Goal: Navigation & Orientation: Find specific page/section

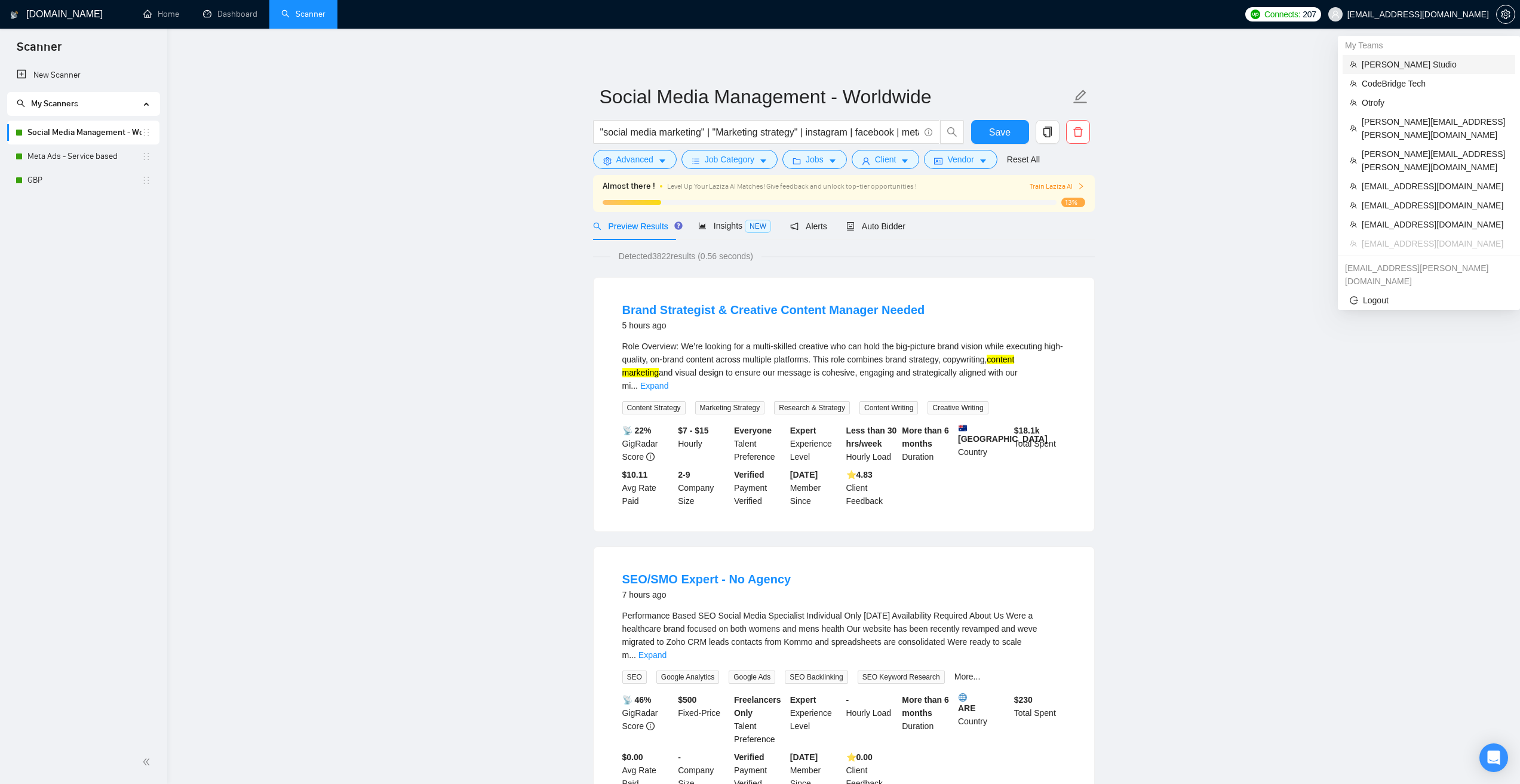
click at [1391, 60] on span "Sloboda Studio" at bounding box center [1435, 64] width 146 height 13
